Goal: Find contact information: Find contact information

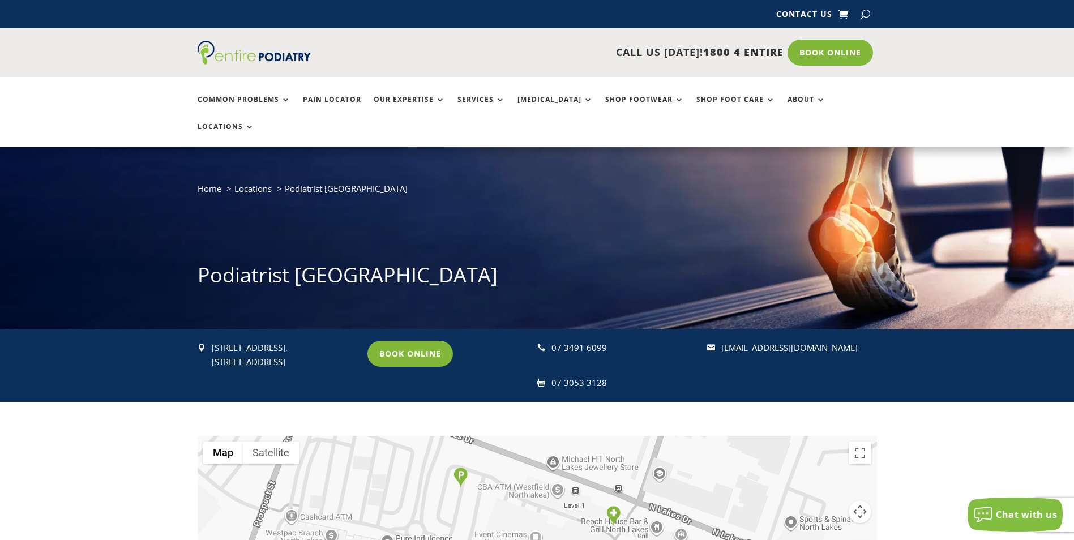
drag, startPoint x: 213, startPoint y: 319, endPoint x: 302, endPoint y: 324, distance: 89.0
click at [302, 341] on p "[STREET_ADDRESS]" at bounding box center [284, 355] width 145 height 29
copy p "[STREET_ADDRESS],"
click at [246, 351] on div " [STREET_ADDRESS] Book Online  07 3491 6099  07 3053 3128  [EMAIL_ADDRESS][…" at bounding box center [537, 365] width 679 height 72
click at [262, 341] on p "[STREET_ADDRESS]" at bounding box center [284, 355] width 145 height 29
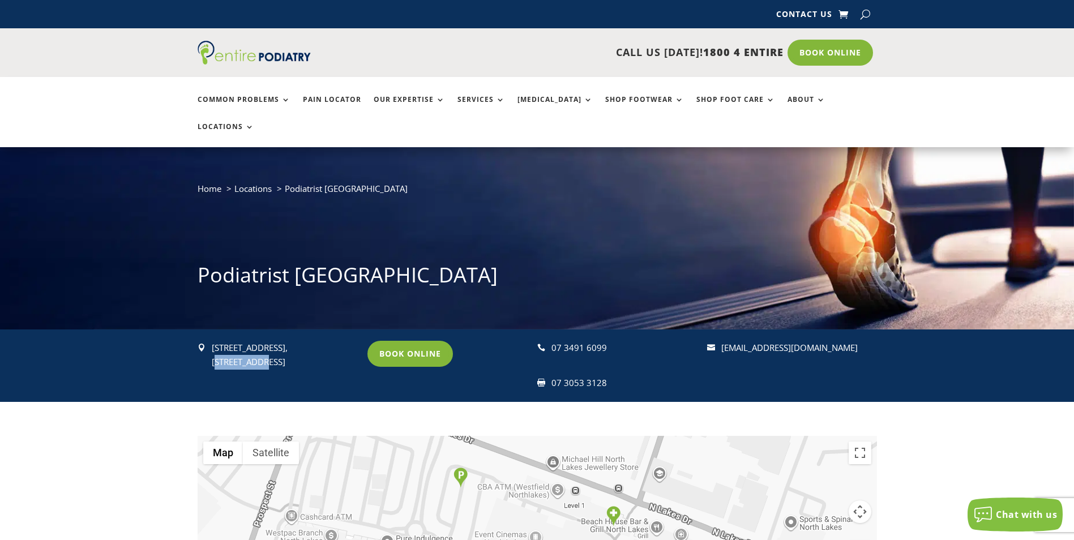
drag, startPoint x: 213, startPoint y: 336, endPoint x: 258, endPoint y: 337, distance: 45.3
click at [258, 341] on p "[STREET_ADDRESS]" at bounding box center [284, 355] width 145 height 29
copy p "[GEOGRAPHIC_DATA]"
drag, startPoint x: 553, startPoint y: 320, endPoint x: 609, endPoint y: 322, distance: 56.1
click at [609, 341] on div "07 3491 6099" at bounding box center [623, 348] width 145 height 15
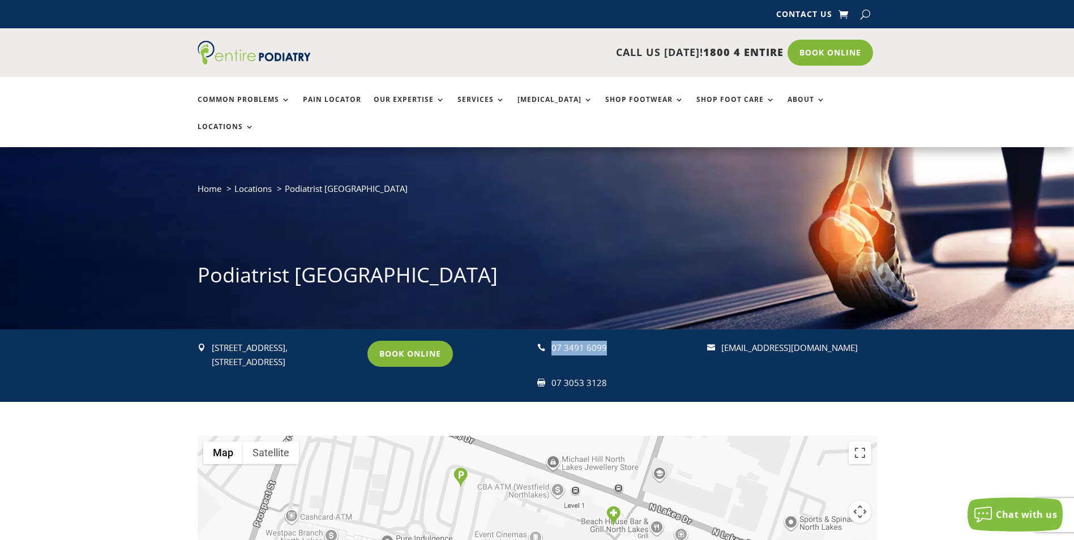
copy div "07 3491 6099"
drag, startPoint x: 551, startPoint y: 357, endPoint x: 606, endPoint y: 355, distance: 54.9
click at [606, 376] on div "07 3053 3128" at bounding box center [623, 383] width 145 height 15
copy div "07 3053 3128"
click at [681, 371] on div " [STREET_ADDRESS] Book Online  07 3491 6099  07 3053 3128  [EMAIL_ADDRESS][…" at bounding box center [537, 365] width 679 height 72
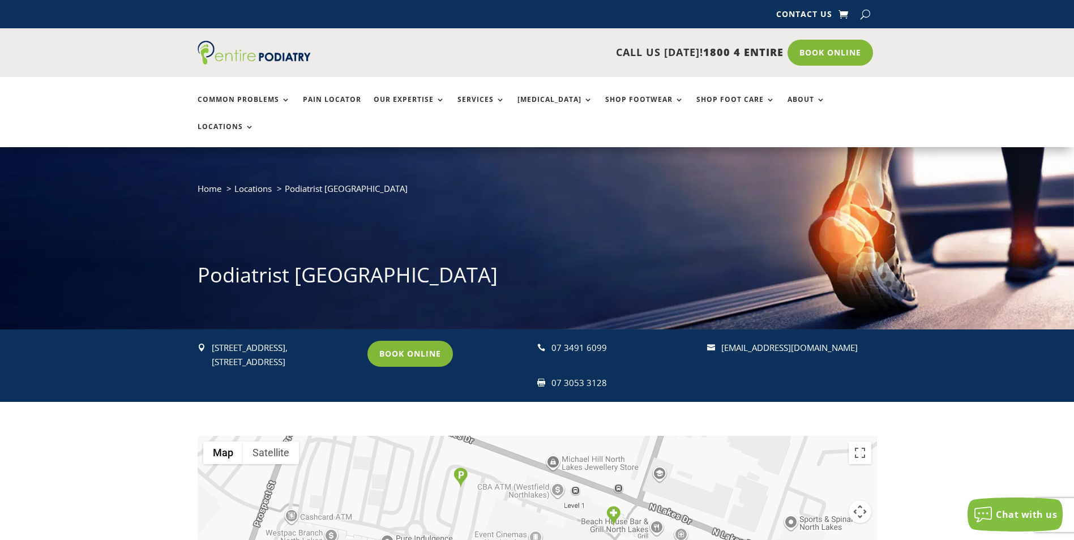
click at [722, 342] on link "[EMAIL_ADDRESS][DOMAIN_NAME]" at bounding box center [789, 347] width 136 height 11
